Goal: Navigation & Orientation: Go to known website

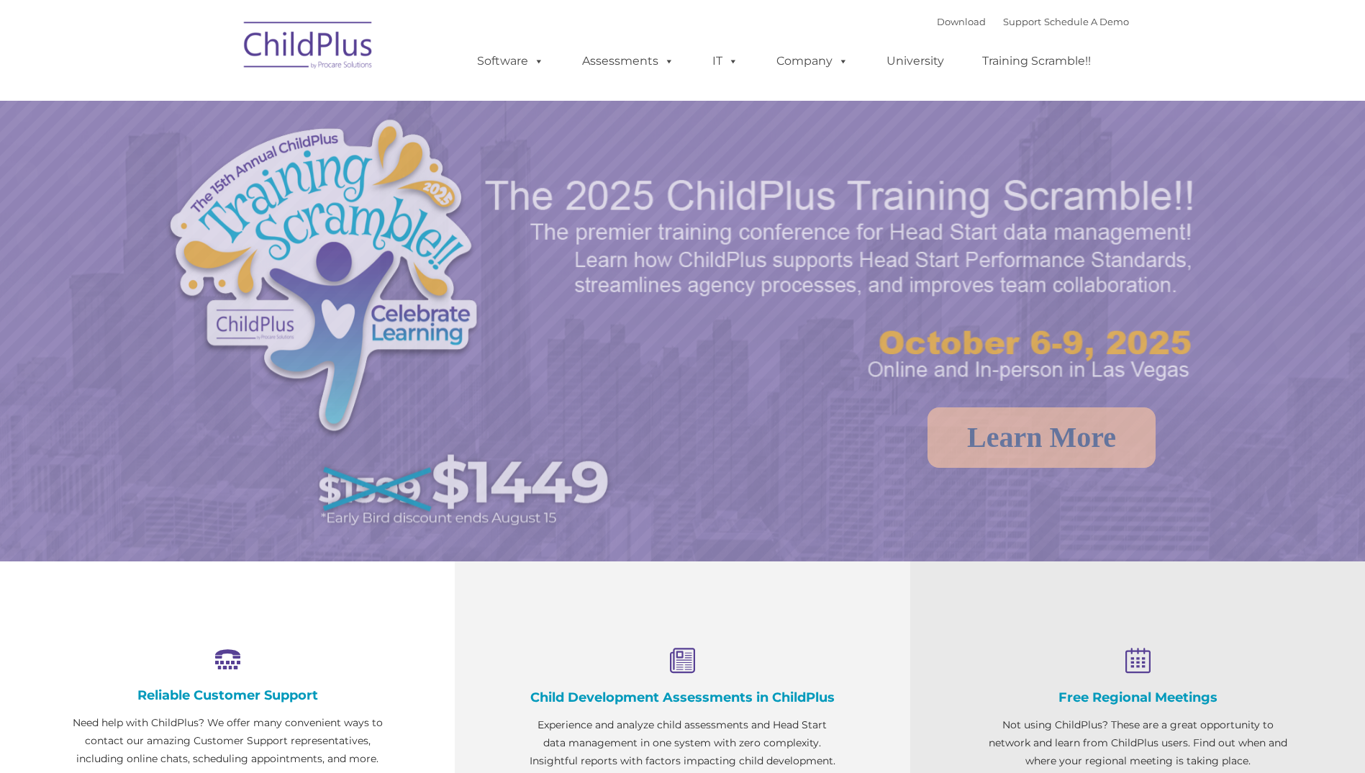
select select "MEDIUM"
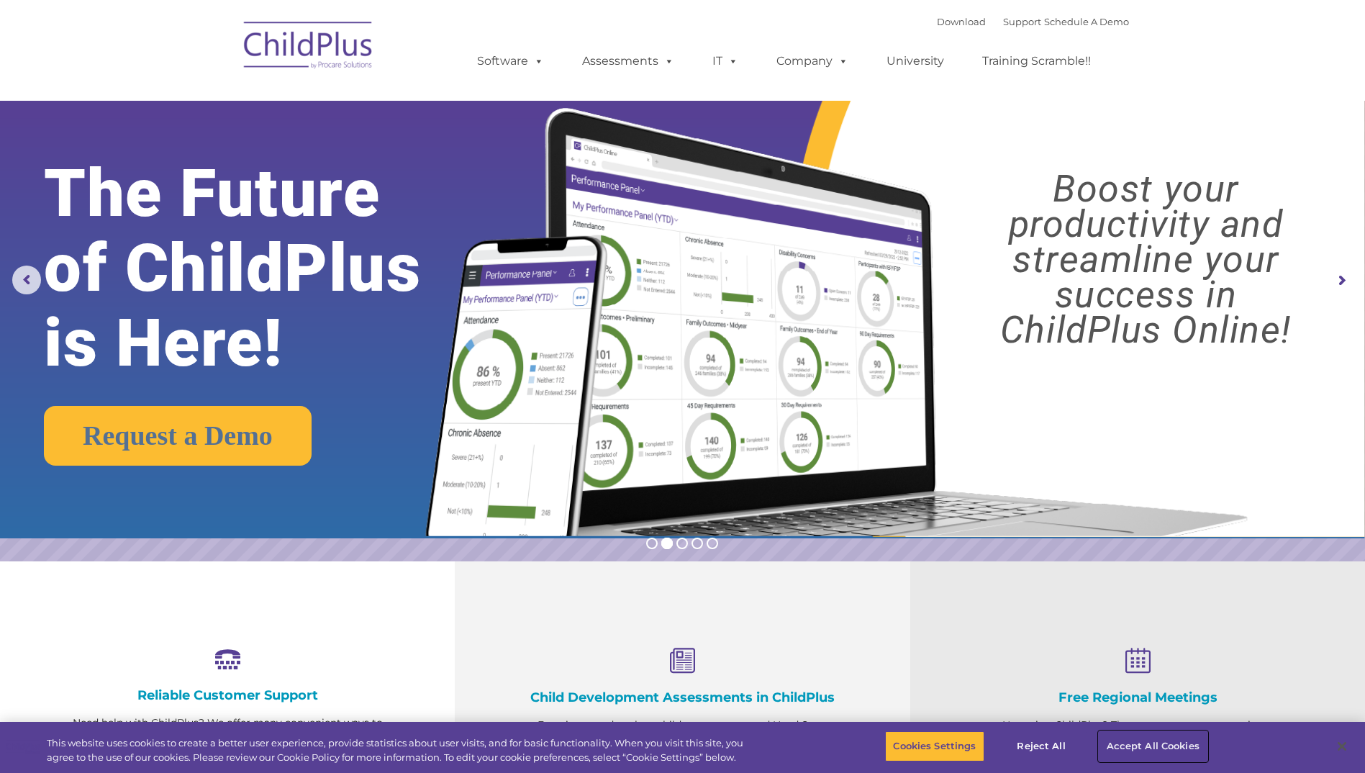
click at [1137, 748] on button "Accept All Cookies" at bounding box center [1153, 746] width 109 height 30
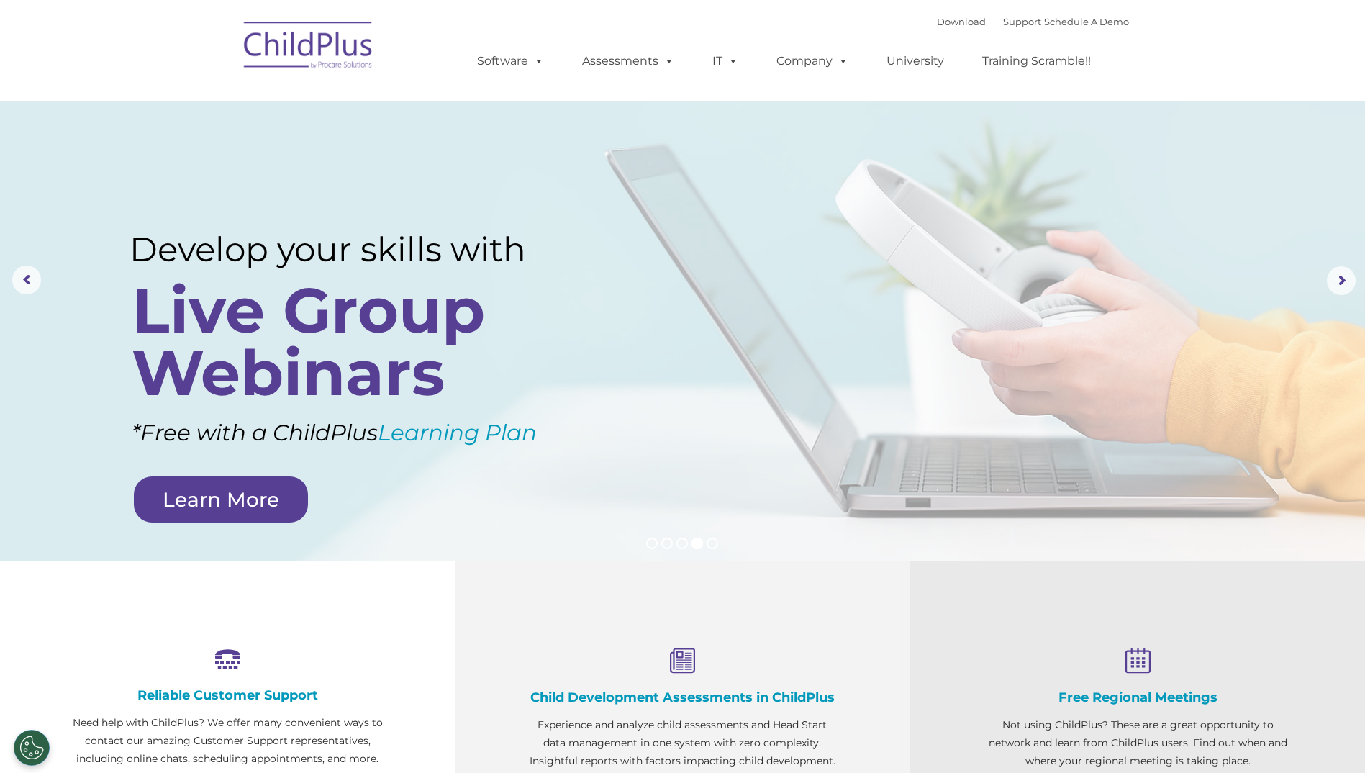
click at [273, 30] on img at bounding box center [309, 48] width 144 height 72
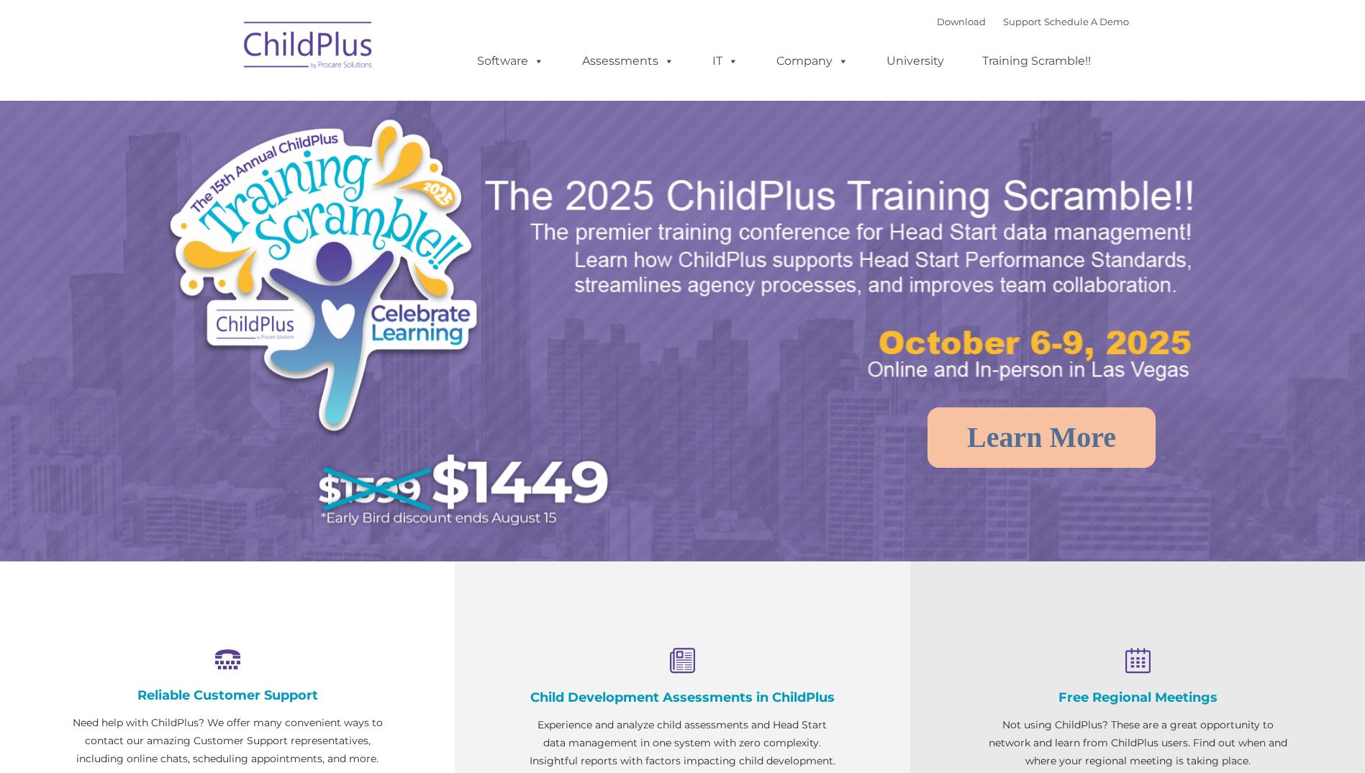
select select "MEDIUM"
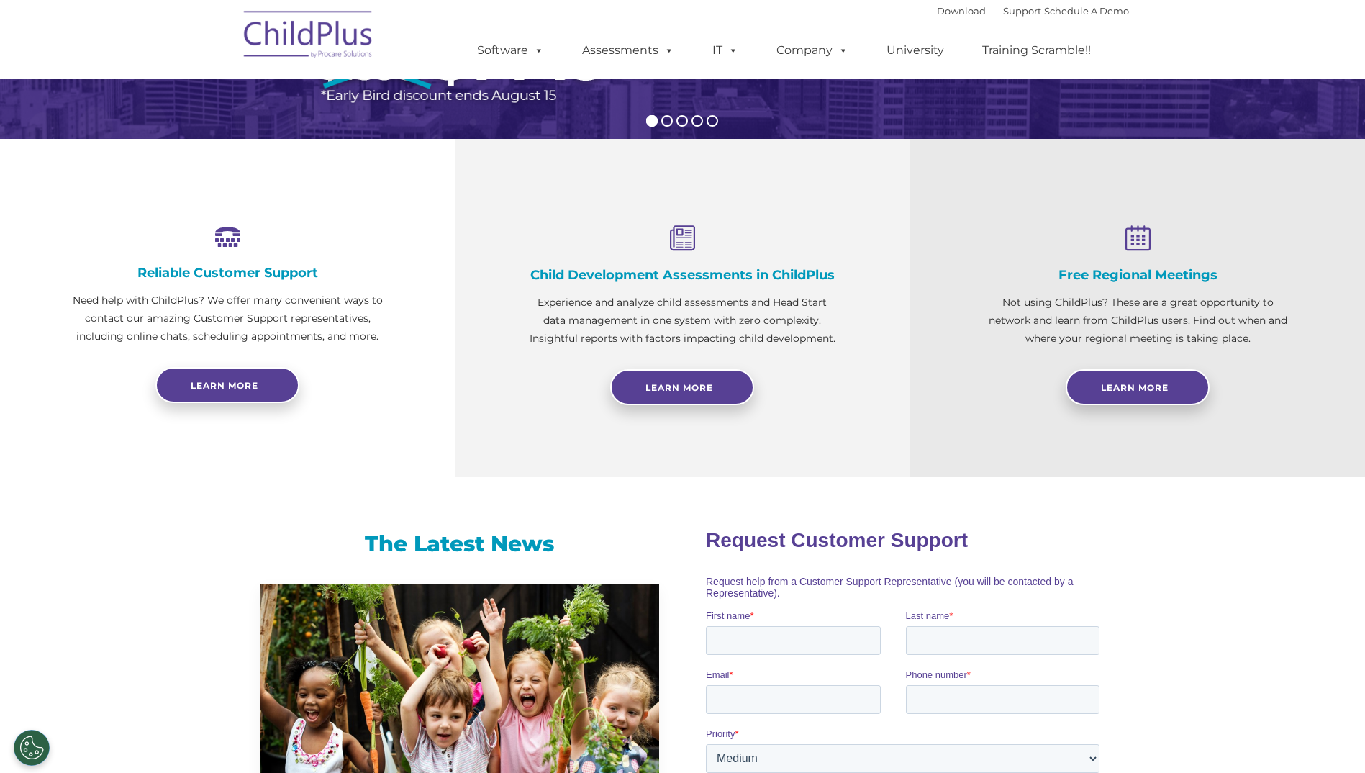
scroll to position [418, 0]
